Goal: Task Accomplishment & Management: Manage account settings

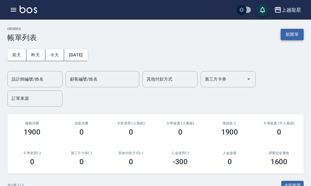
click at [291, 33] on button "新開單" at bounding box center [291, 34] width 23 height 11
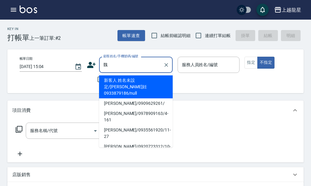
click at [116, 98] on li "[PERSON_NAME]/0909629261/" at bounding box center [136, 103] width 74 height 10
type input "[PERSON_NAME]/0909629261/"
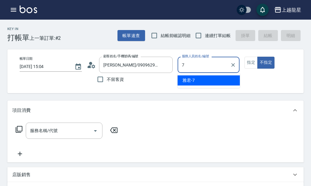
type input "雅君-7"
type button "false"
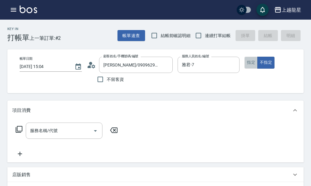
click at [250, 62] on button "指定" at bounding box center [250, 63] width 13 height 12
click at [44, 136] on input "服務名稱/代號" at bounding box center [60, 130] width 62 height 11
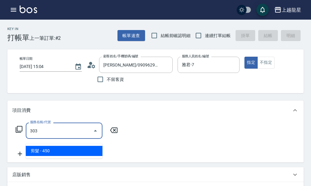
type input "剪髮(303)"
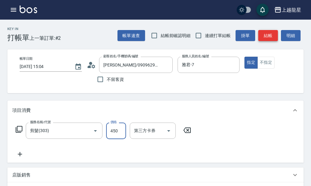
click at [268, 32] on button "結帳" at bounding box center [268, 35] width 20 height 11
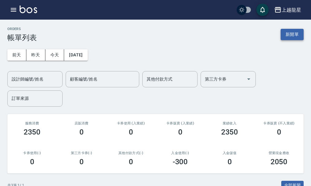
click at [288, 39] on button "新開單" at bounding box center [291, 34] width 23 height 11
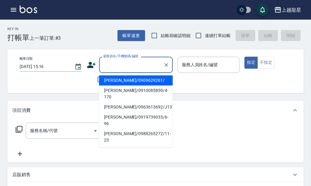
click at [132, 68] on input "顧客姓名/手機號碼/編號" at bounding box center [131, 64] width 59 height 11
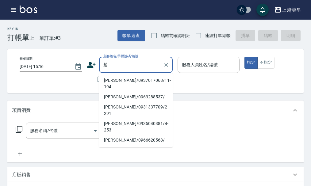
click at [116, 78] on li "[PERSON_NAME]/0937017068/11-194" at bounding box center [136, 83] width 74 height 17
type input "[PERSON_NAME]/0937017068/11-194"
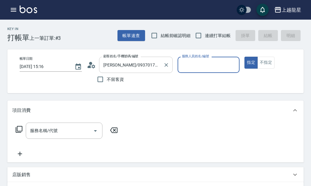
type input "雅君-7"
click at [76, 129] on div "服務名稱/代號" at bounding box center [64, 131] width 77 height 16
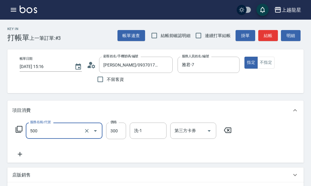
type input "一般洗髮(500)"
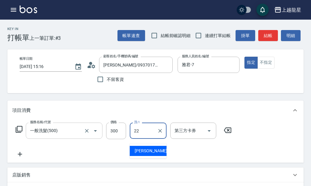
type input "[PERSON_NAME]-22"
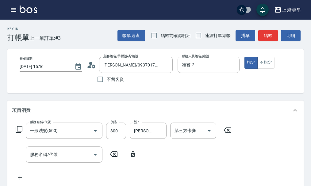
click at [15, 135] on div "服務名稱/代號 一般洗髮(500) 服務名稱/代號 價格 300 價格 洗-1 [PERSON_NAME]-22 洗-1 第三方卡券 第三方卡券" at bounding box center [123, 131] width 223 height 17
click at [18, 133] on icon at bounding box center [18, 129] width 7 height 7
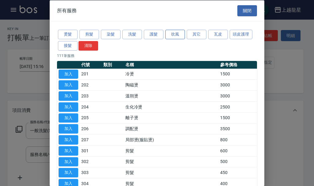
click at [179, 36] on button "吹風" at bounding box center [175, 35] width 20 height 10
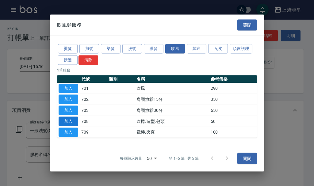
click at [75, 122] on button "加入" at bounding box center [69, 121] width 20 height 10
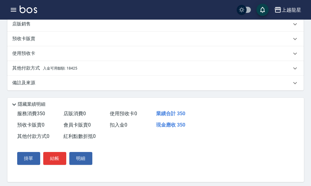
scroll to position [209, 0]
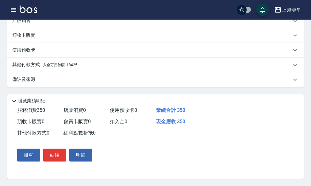
click at [95, 66] on div "其他付款方式 入金可用餘額: 18425" at bounding box center [155, 65] width 296 height 15
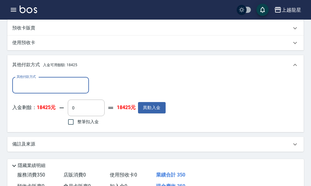
scroll to position [0, 0]
click at [69, 128] on input "整筆扣入金" at bounding box center [70, 122] width 13 height 13
checkbox input "true"
type input "350"
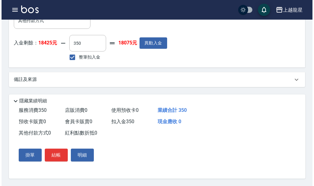
scroll to position [281, 0]
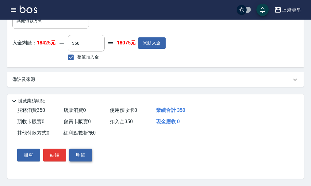
click at [75, 158] on button "明細" at bounding box center [80, 155] width 23 height 13
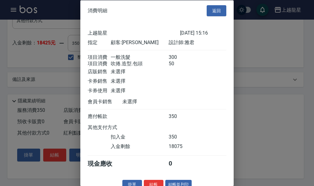
scroll to position [18, 0]
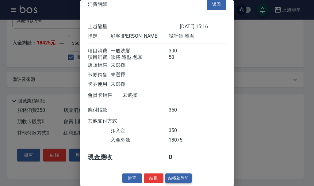
click at [181, 176] on button "結帳並列印" at bounding box center [178, 179] width 27 height 10
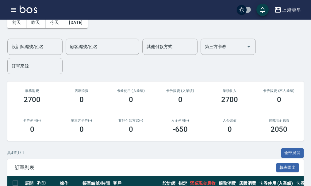
scroll to position [2, 0]
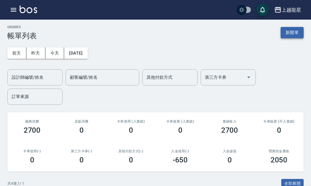
click at [302, 32] on button "新開單" at bounding box center [291, 32] width 23 height 11
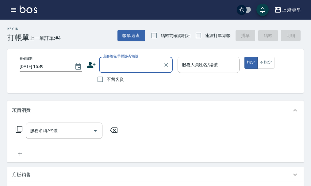
click at [108, 63] on input "顧客姓名/手機號碼/編號" at bounding box center [131, 64] width 59 height 11
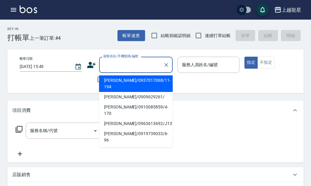
click at [90, 82] on div "不留客資" at bounding box center [130, 79] width 86 height 13
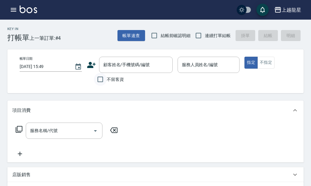
click at [105, 84] on input "不留客資" at bounding box center [100, 79] width 13 height 13
checkbox input "true"
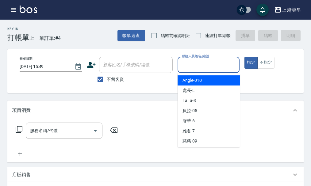
click at [193, 62] on input "服務人員姓名/編號" at bounding box center [208, 64] width 57 height 11
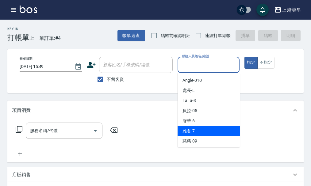
click at [191, 133] on span "雅君 -7" at bounding box center [188, 131] width 12 height 6
type input "雅君-7"
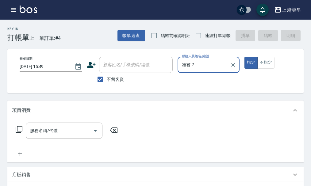
click at [272, 69] on div "帳單日期 [DATE] 15:49 顧客姓名/手機號碼/編號 顧客姓名/手機號碼/編號 不留客資 服務人員姓名/編號 [PERSON_NAME]-7 服務人員…" at bounding box center [161, 71] width 292 height 29
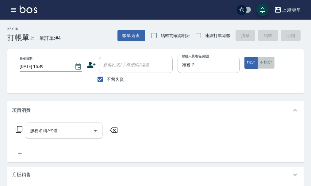
click at [263, 62] on button "不指定" at bounding box center [265, 63] width 17 height 12
click at [42, 135] on div "服務名稱/代號 服務名稱/代號" at bounding box center [64, 131] width 77 height 16
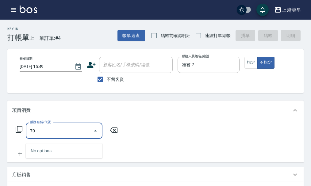
type input "7"
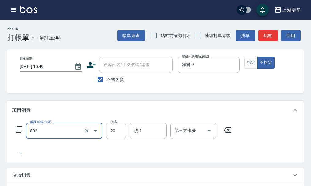
type input "潤絲(802)"
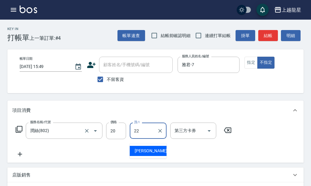
type input "[PERSON_NAME]-22"
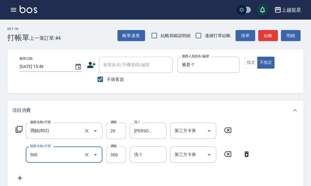
type input "一般洗髮(500)"
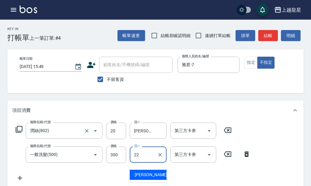
type input "[PERSON_NAME]-22"
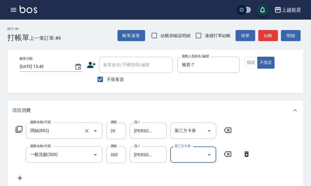
scroll to position [3, 0]
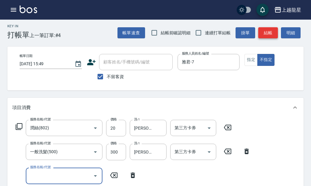
click at [269, 36] on button "結帳" at bounding box center [268, 32] width 20 height 11
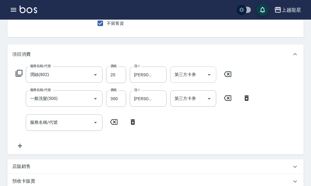
scroll to position [125, 0]
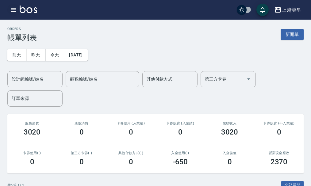
click at [12, 7] on icon "button" at bounding box center [13, 9] width 7 height 7
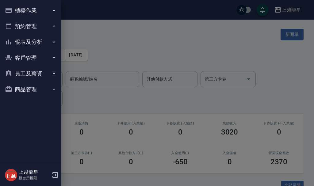
click at [33, 44] on button "報表及分析" at bounding box center [30, 42] width 56 height 16
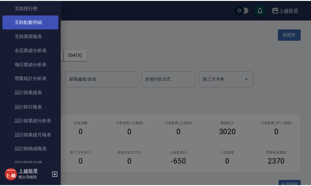
scroll to position [92, 0]
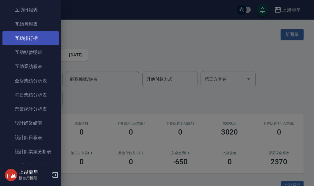
click at [48, 36] on link "互助排行榜" at bounding box center [30, 38] width 56 height 14
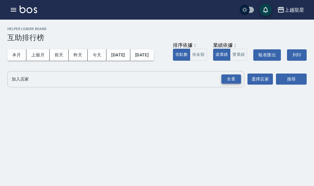
click at [235, 84] on div "全選" at bounding box center [231, 79] width 20 height 10
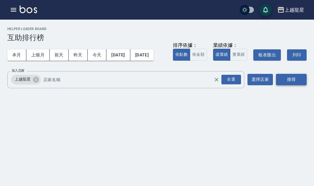
click at [278, 85] on button "搜尋" at bounding box center [291, 79] width 31 height 11
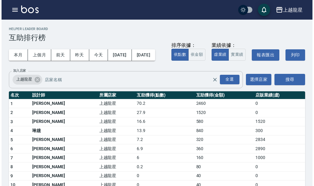
scroll to position [31, 0]
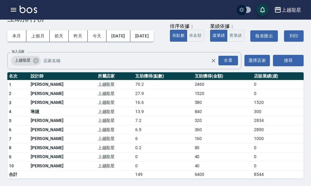
click at [14, 7] on icon "button" at bounding box center [13, 9] width 7 height 7
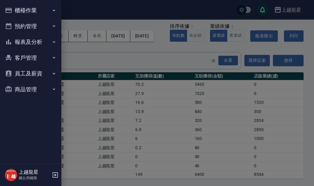
click at [31, 11] on button "櫃檯作業" at bounding box center [30, 10] width 56 height 16
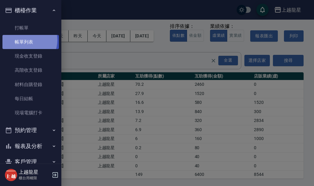
click at [25, 40] on link "帳單列表" at bounding box center [30, 42] width 56 height 14
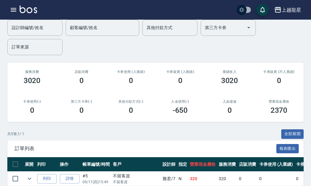
scroll to position [139, 0]
